Goal: Check status: Check status

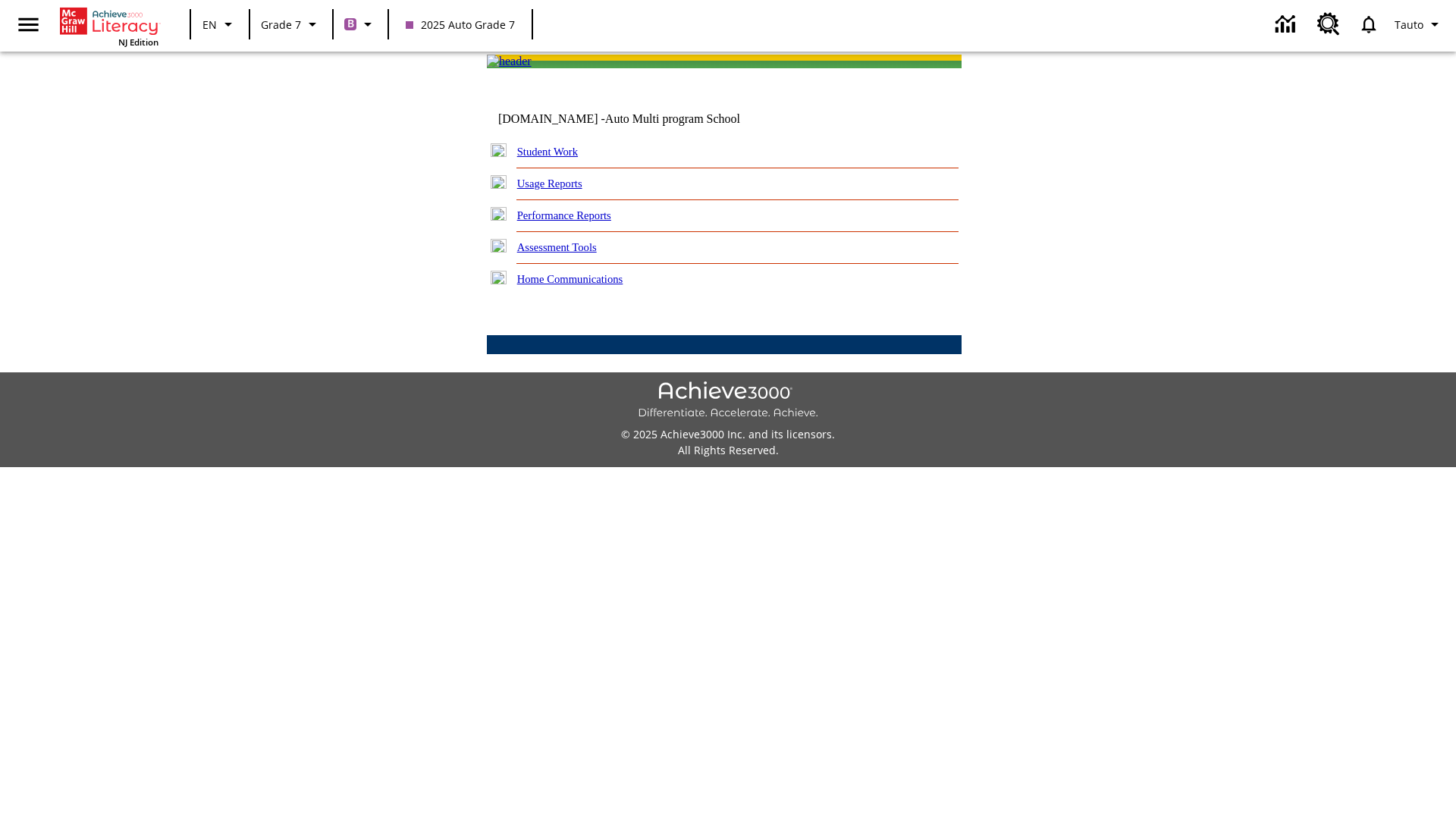
click at [557, 158] on link "Student Work" at bounding box center [548, 151] width 61 height 12
select select "/options/reports/?report_id=24&atype=7&section=2"
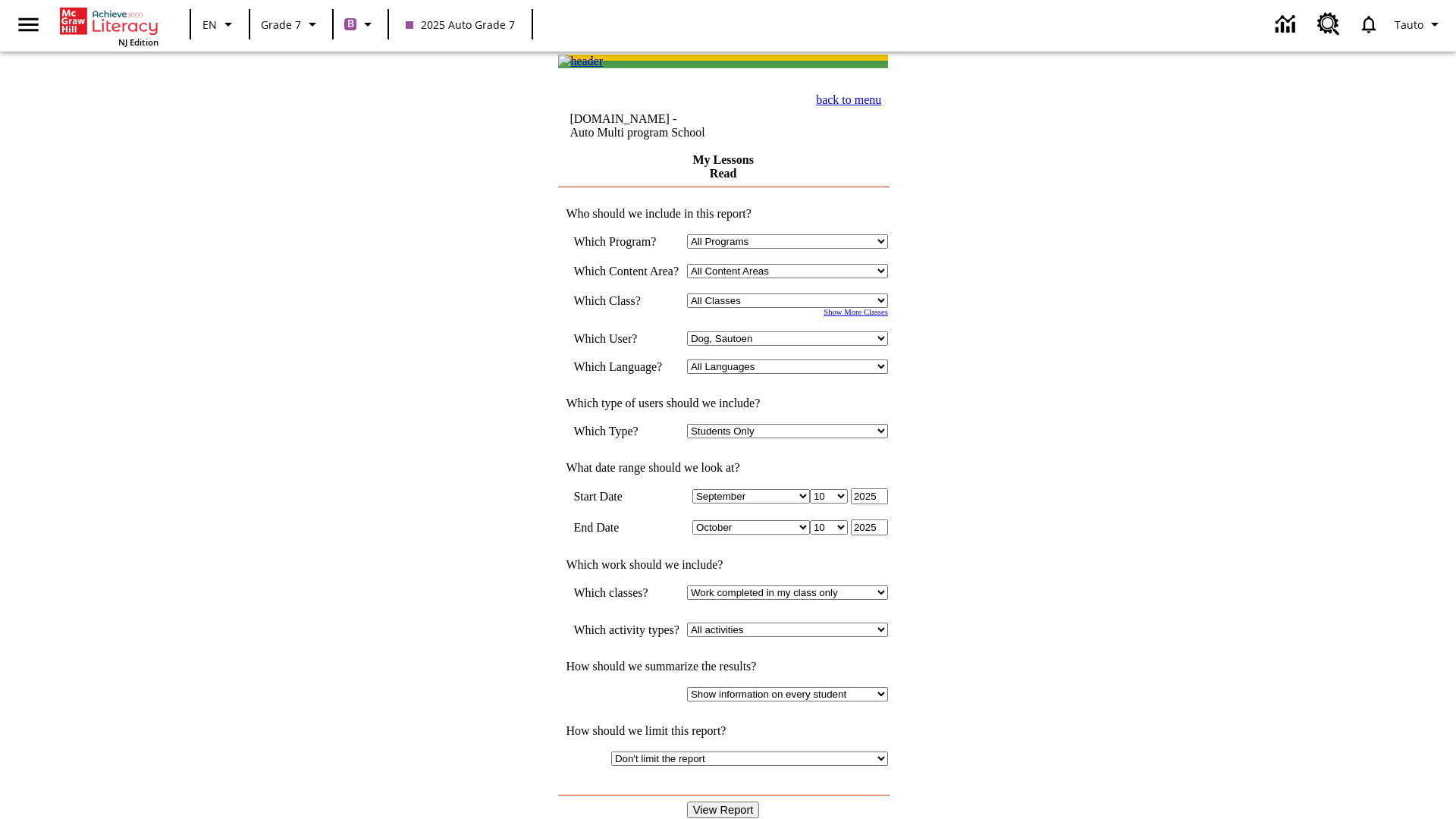
select select "21437138"
select select "4"
type input "2024"
click at [725, 801] on input "View Report" at bounding box center [723, 809] width 73 height 16
